Goal: Find specific page/section: Find specific page/section

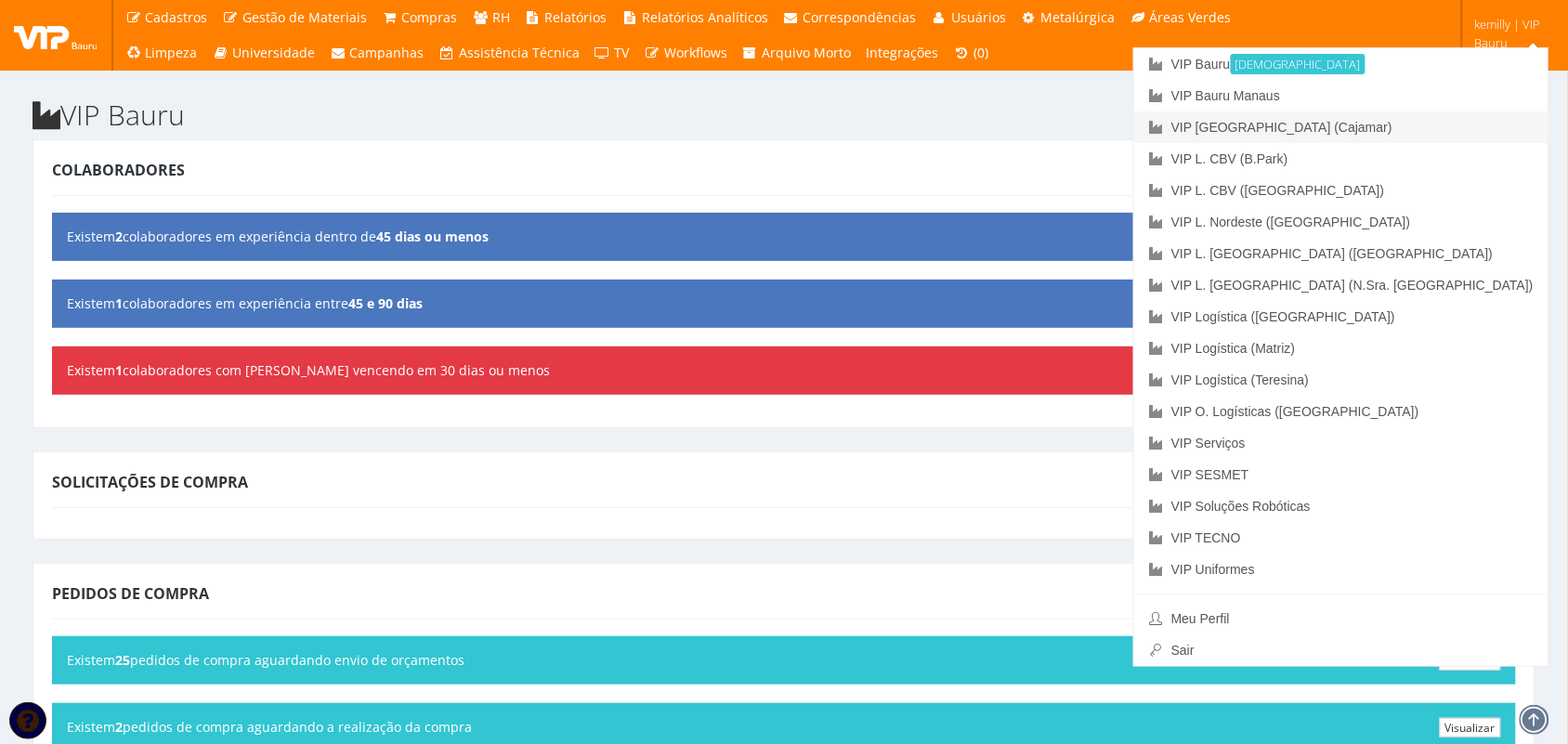
click at [1400, 126] on link "VIP [GEOGRAPHIC_DATA] (Cajamar)" at bounding box center [1340, 127] width 414 height 32
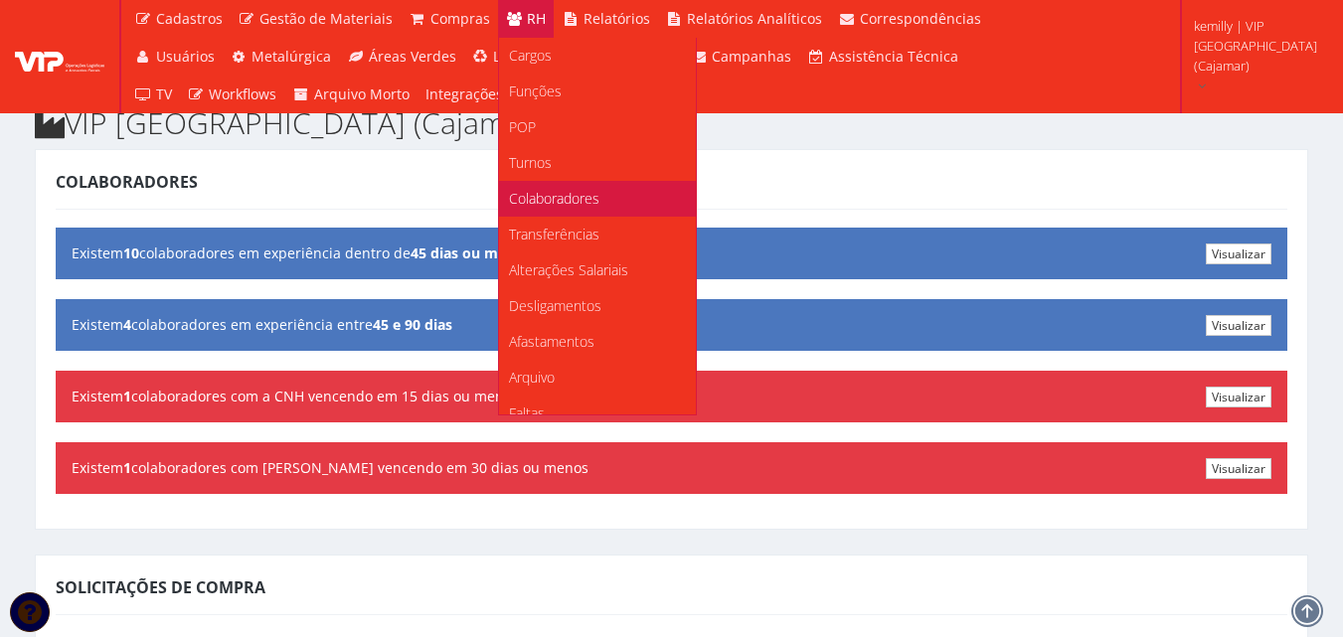
click at [515, 196] on span "Colaboradores" at bounding box center [554, 198] width 90 height 19
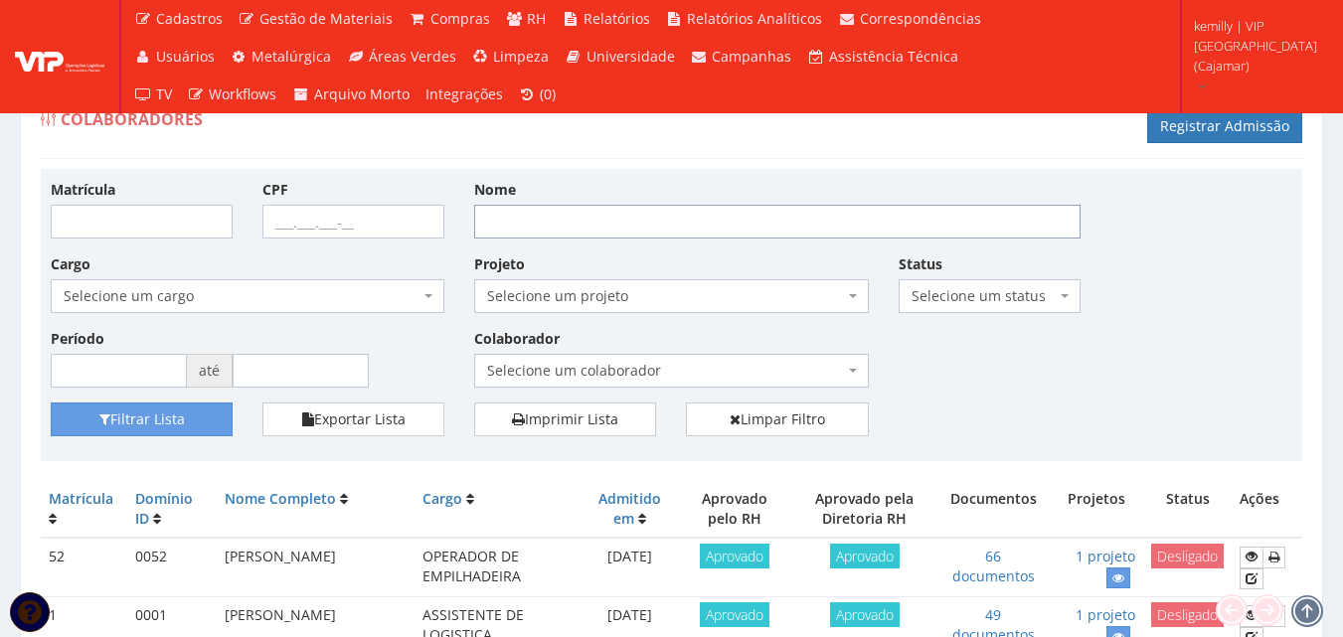
click at [557, 220] on input "Nome" at bounding box center [777, 222] width 606 height 34
type input "[DEMOGRAPHIC_DATA]"
click at [218, 425] on button "Filtrar Lista" at bounding box center [142, 419] width 182 height 34
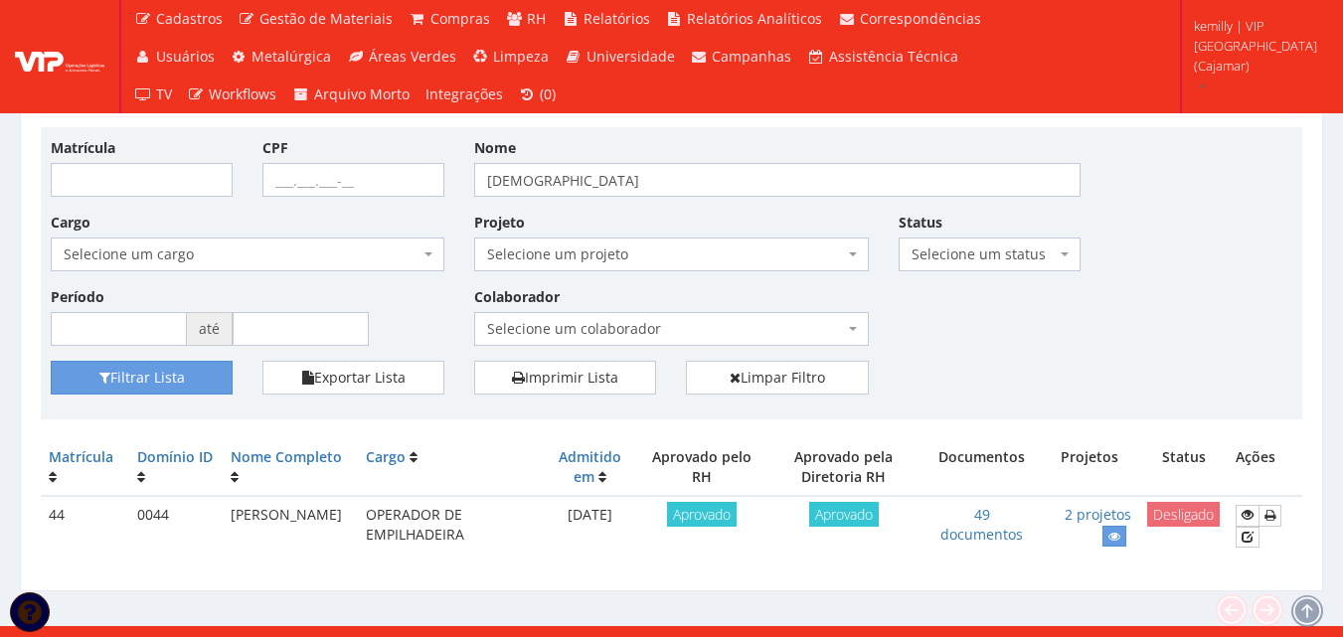
scroll to position [64, 0]
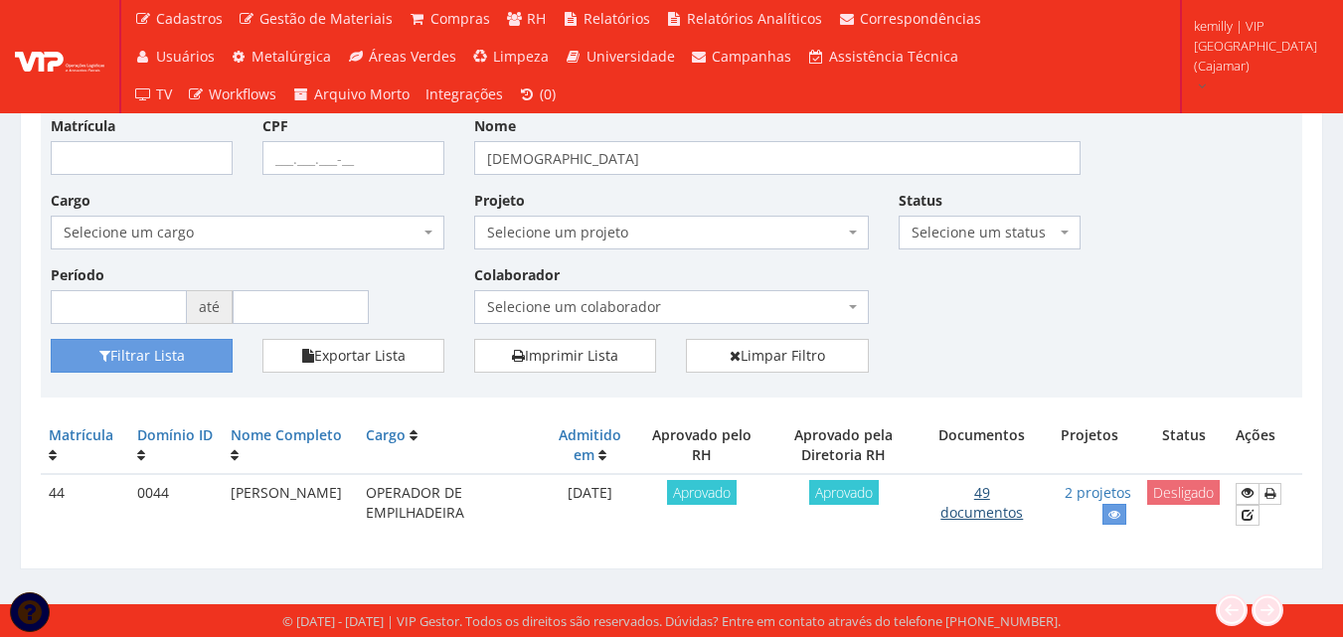
click at [959, 514] on link "49 documentos" at bounding box center [981, 502] width 82 height 39
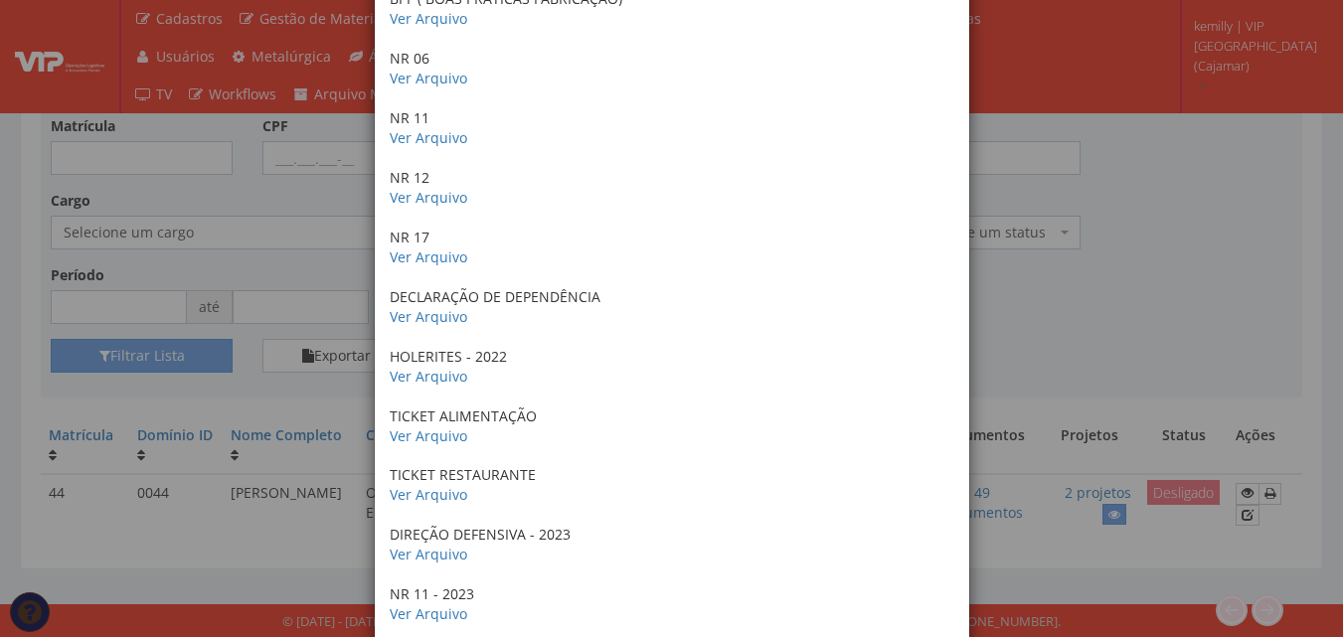
scroll to position [2545, 0]
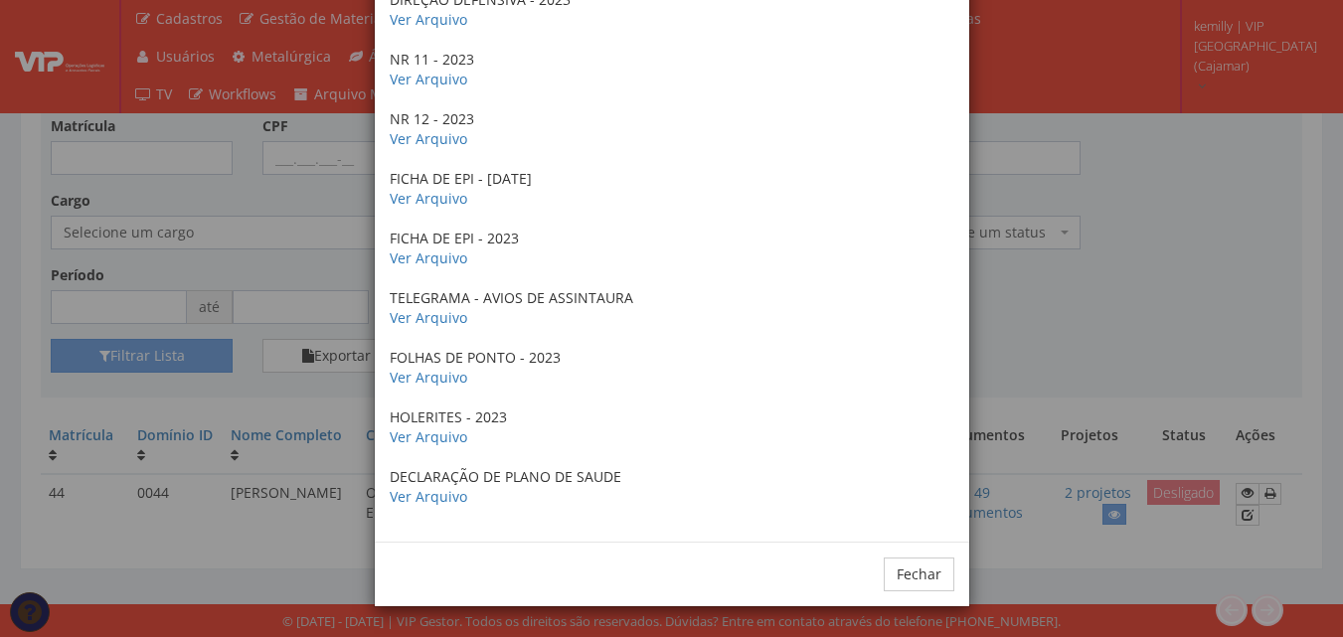
click at [1019, 342] on div "× Documentos / Colaborador: 44 - [PERSON_NAME] Certificado de conclusão do curs…" at bounding box center [671, 318] width 1343 height 637
